Goal: Navigation & Orientation: Find specific page/section

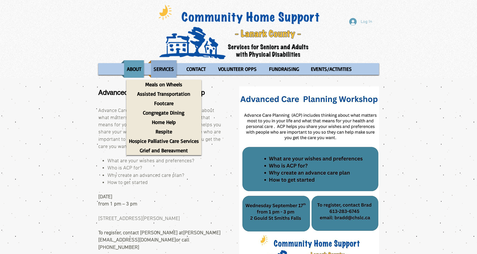
click at [162, 71] on p "SERVICES" at bounding box center [163, 68] width 25 height 17
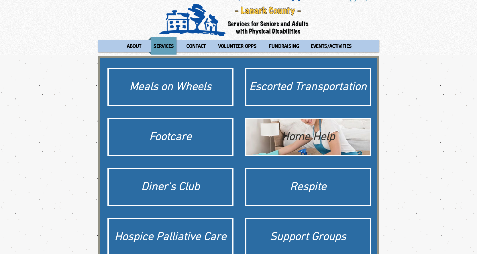
scroll to position [106, 0]
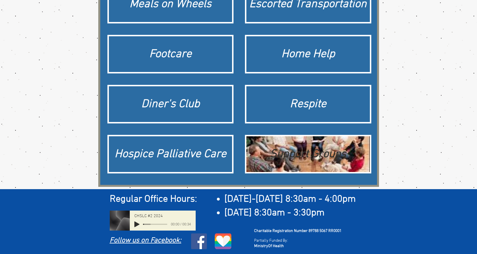
click at [349, 149] on div "Support Groups" at bounding box center [308, 155] width 118 height 16
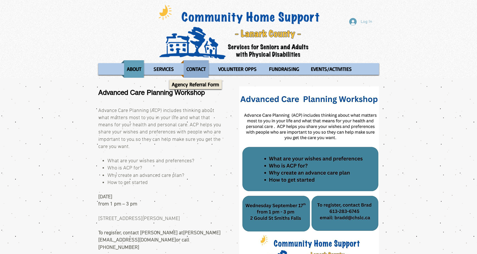
click at [192, 68] on p "CONTACT" at bounding box center [196, 68] width 24 height 17
